Goal: Use online tool/utility: Use online tool/utility

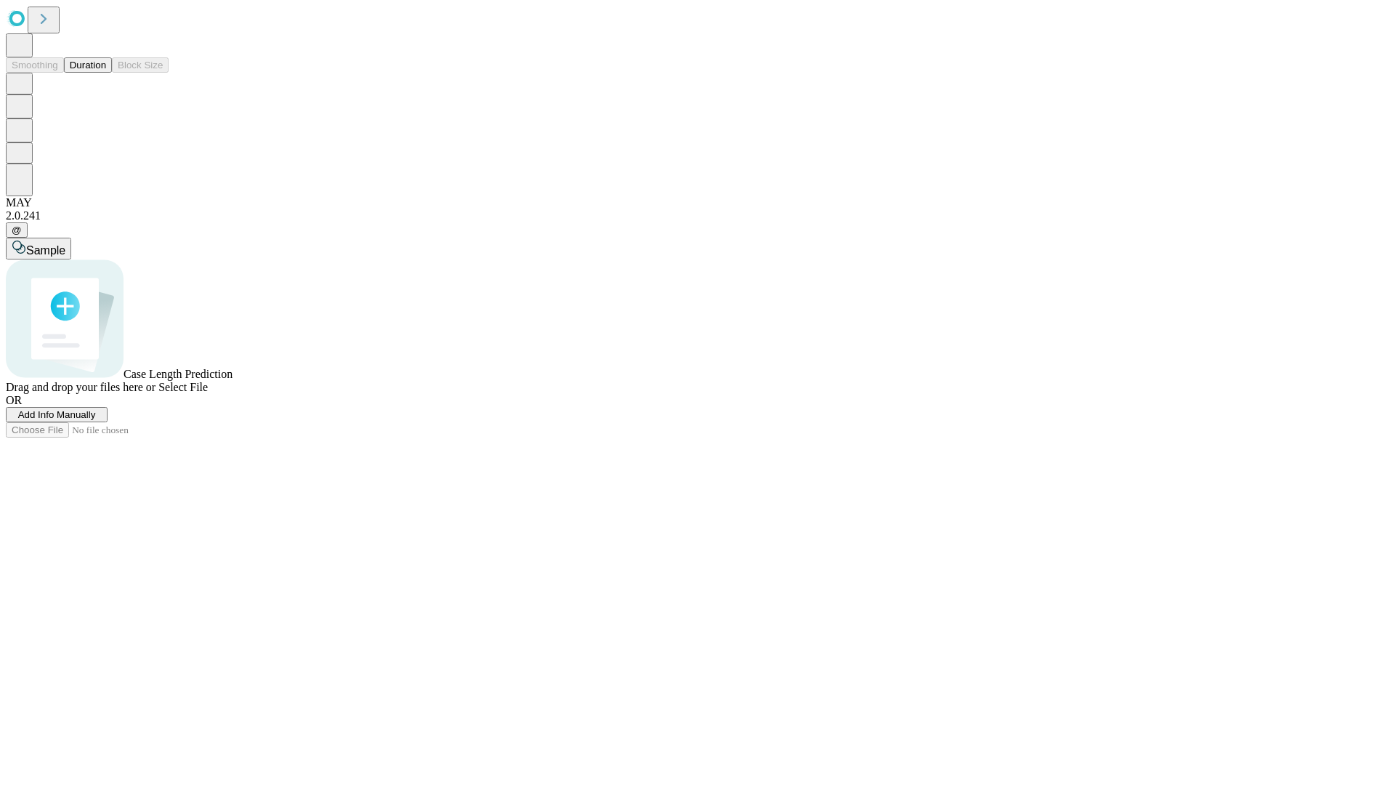
click at [106, 73] on button "Duration" at bounding box center [88, 64] width 48 height 15
click at [96, 420] on span "Add Info Manually" at bounding box center [57, 414] width 78 height 11
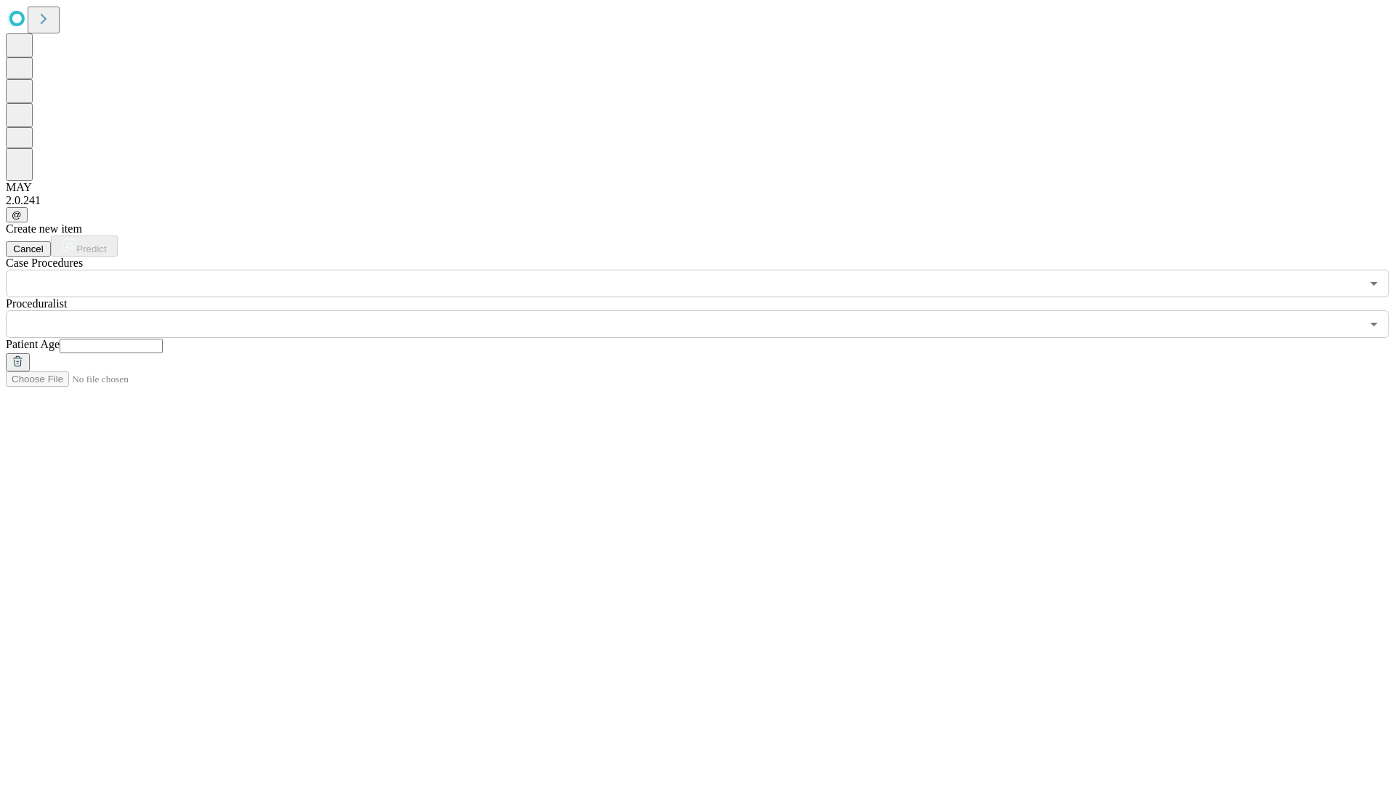
click at [163, 339] on input "text" at bounding box center [111, 346] width 103 height 15
type input "**"
click at [708, 310] on input "text" at bounding box center [683, 324] width 1355 height 28
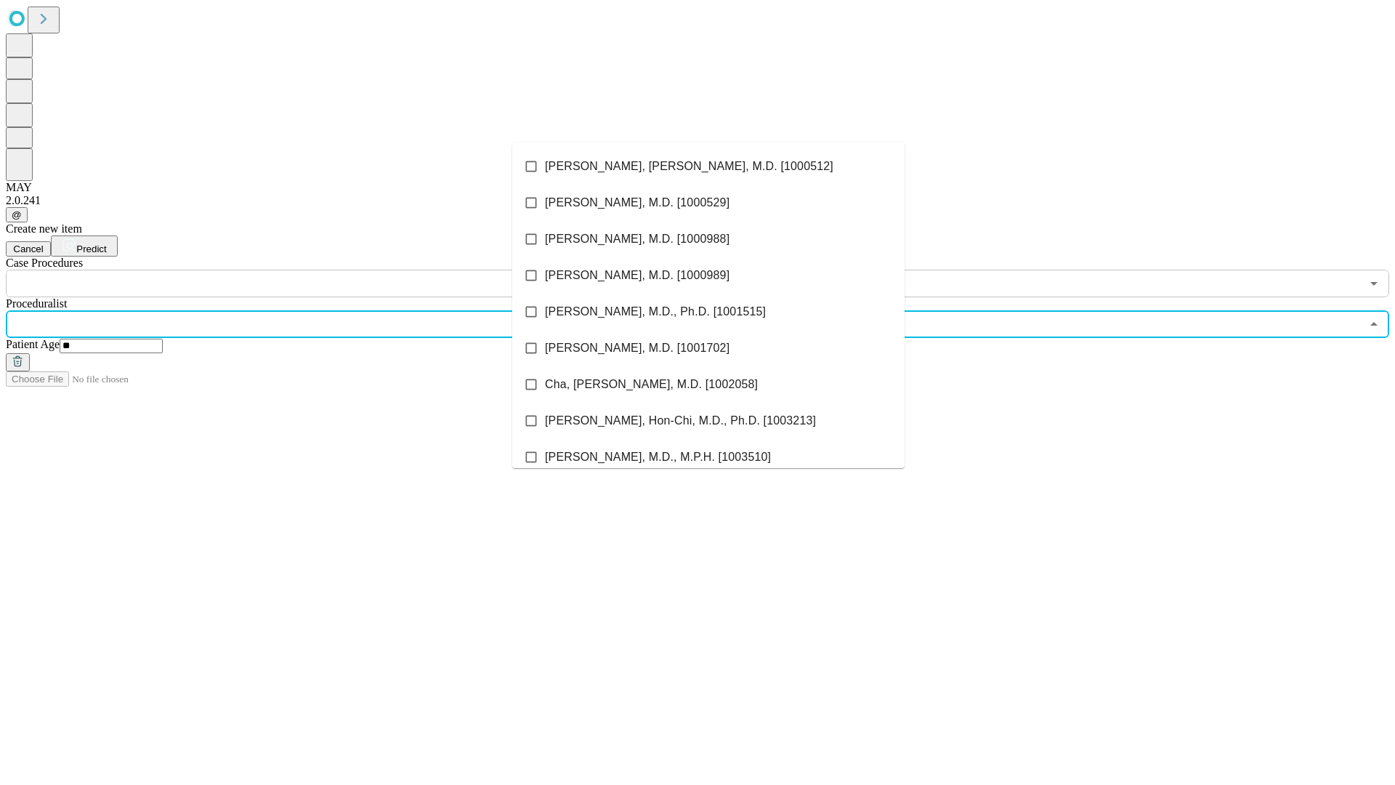
click at [708, 166] on li "[PERSON_NAME], [PERSON_NAME], M.D. [1000512]" at bounding box center [708, 166] width 392 height 36
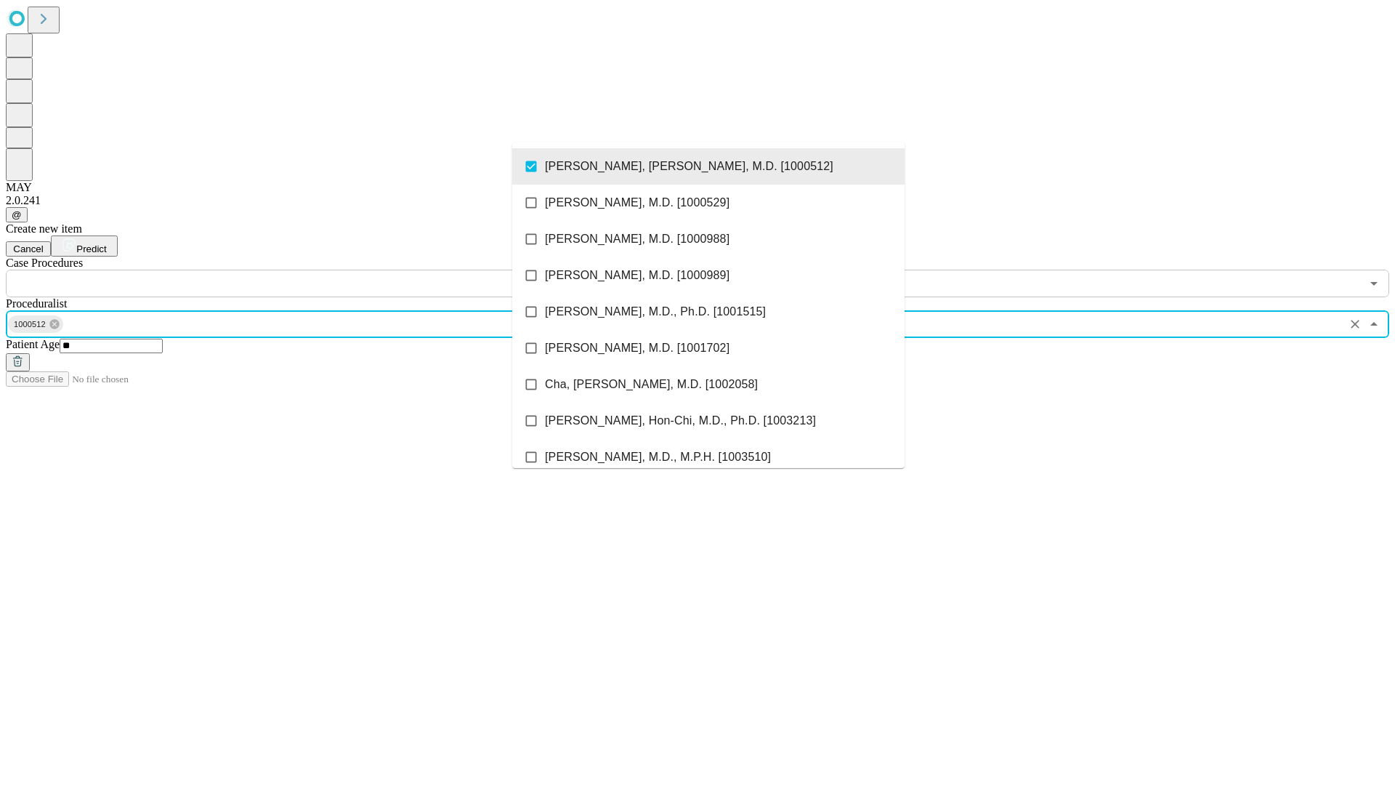
click at [305, 270] on input "text" at bounding box center [683, 284] width 1355 height 28
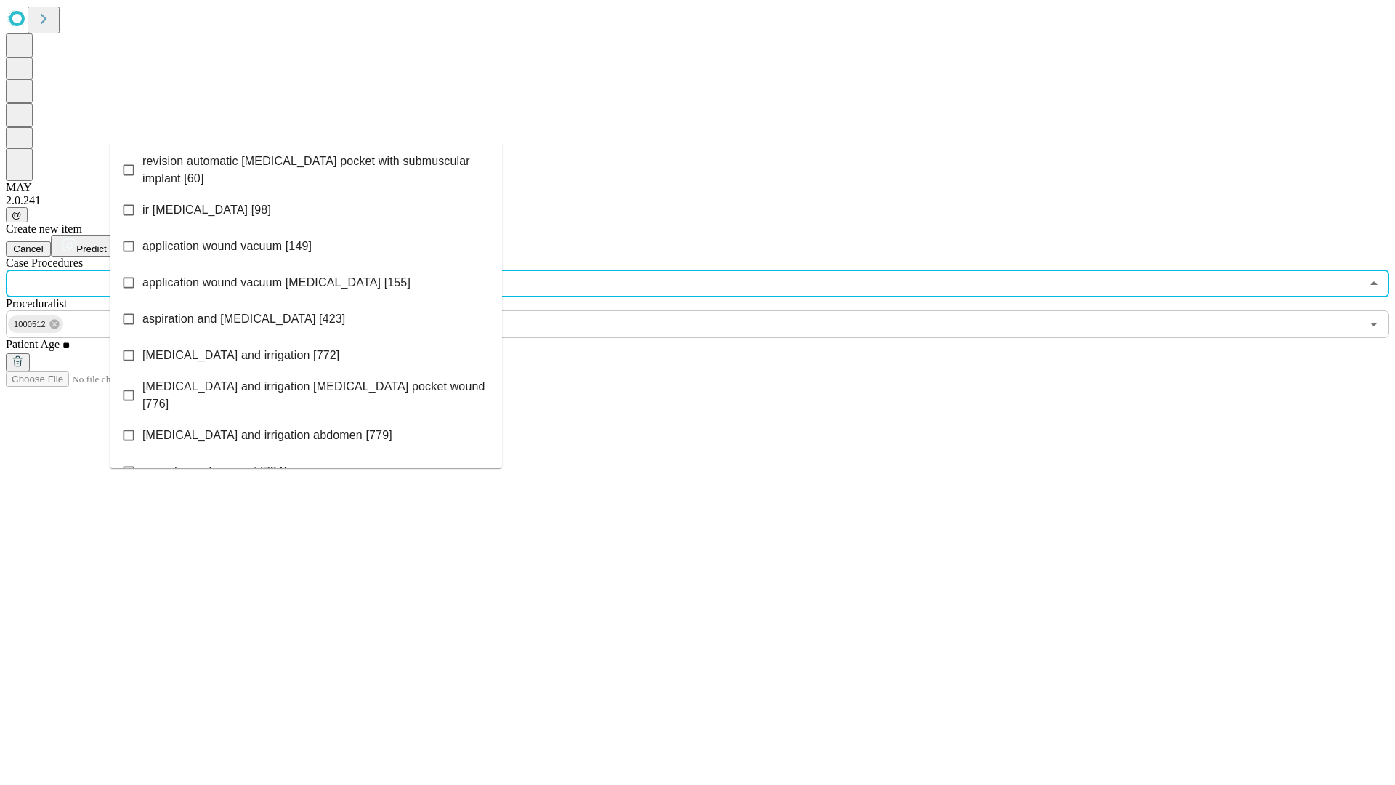
click at [306, 166] on span "revision automatic [MEDICAL_DATA] pocket with submuscular implant [60]" at bounding box center [316, 170] width 348 height 35
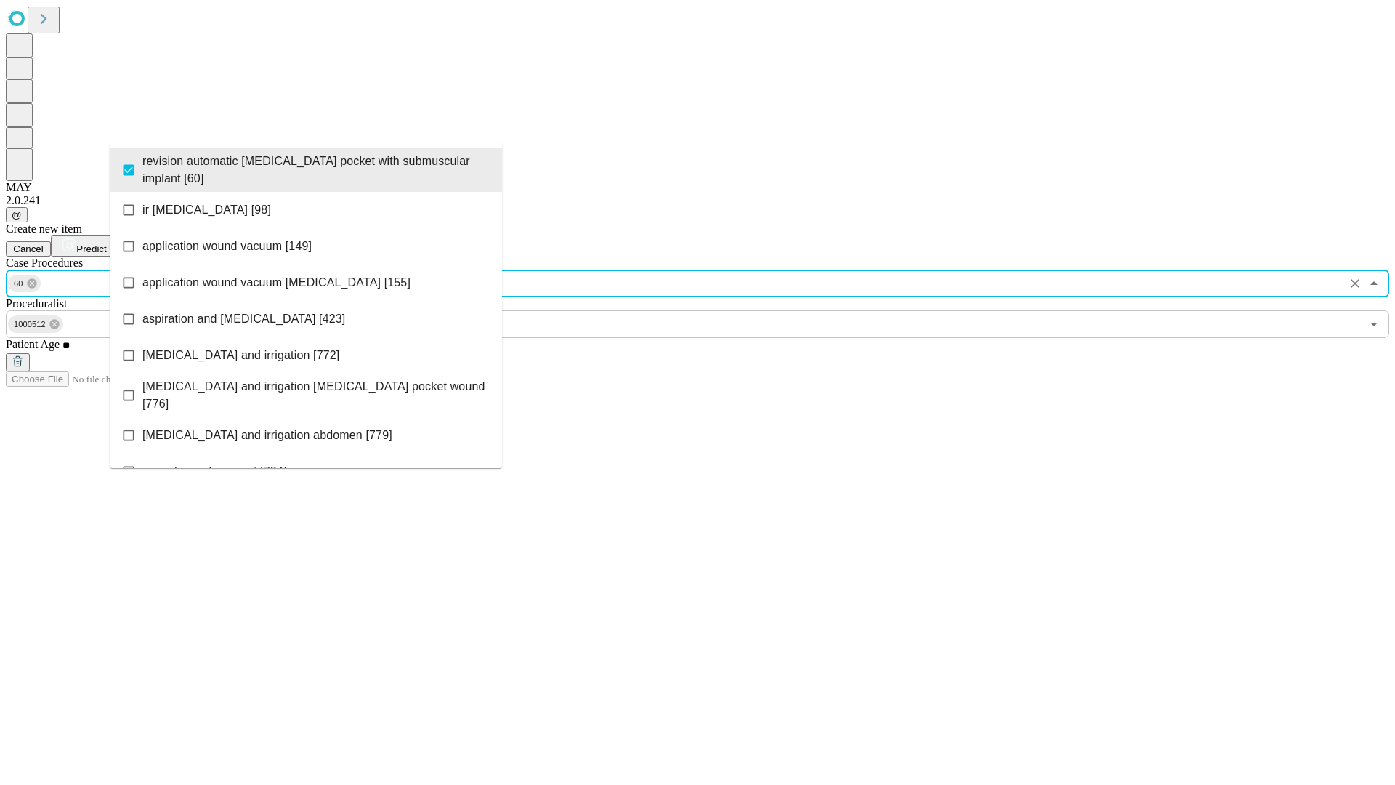
click at [106, 243] on span "Predict" at bounding box center [91, 248] width 30 height 11
